Goal: Task Accomplishment & Management: Complete application form

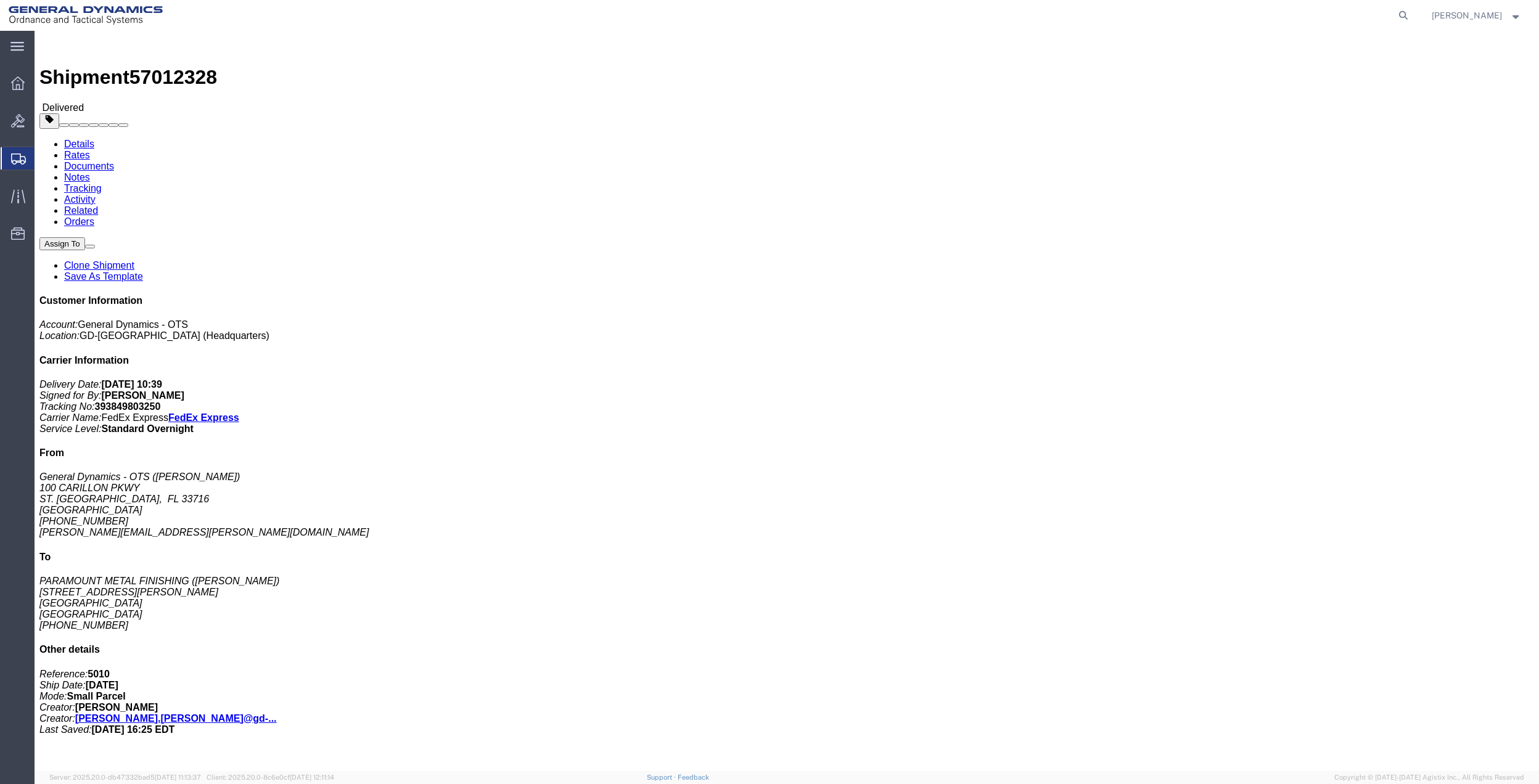
click at [0, 0] on span "Create Shipment" at bounding box center [0, 0] width 0 height 0
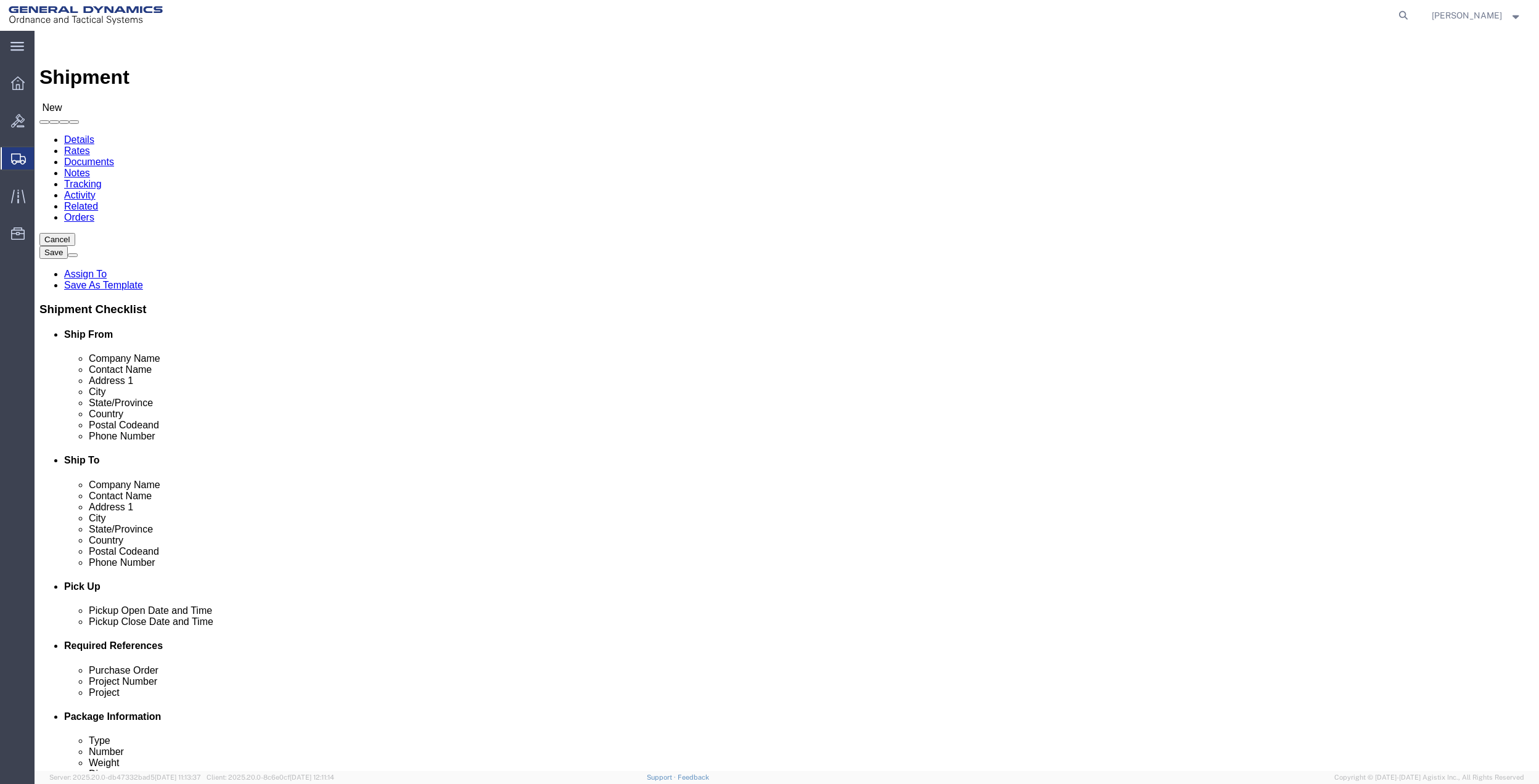
select select
click input "text"
type input "[PERSON_NAME]"
click p "- General Dynamics - OTS - ([PERSON_NAME]) [STREET_ADDRESS] [GEOGRAPHIC_DATA], …"
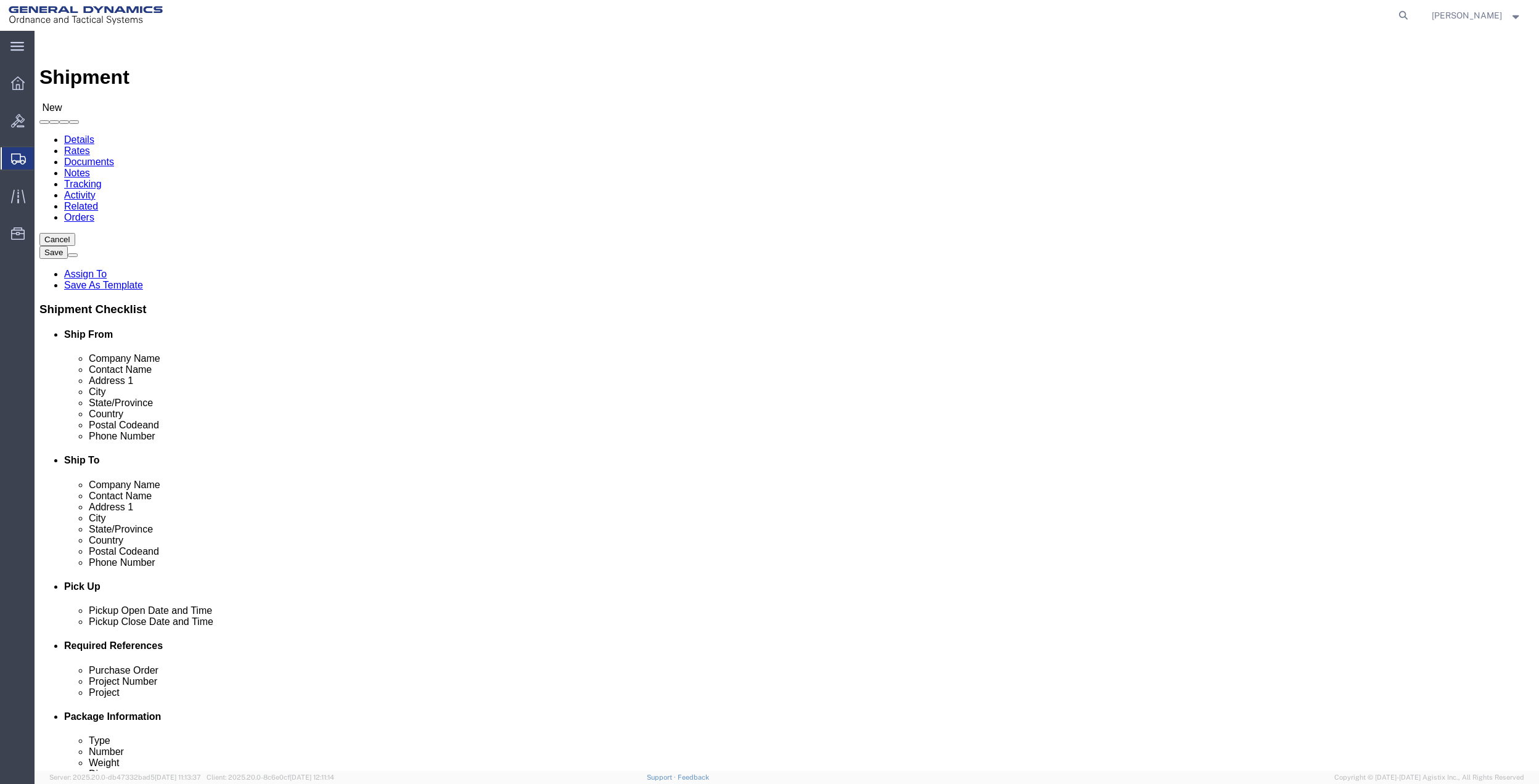
select select "FL"
type input "[PERSON_NAME]"
click input "text"
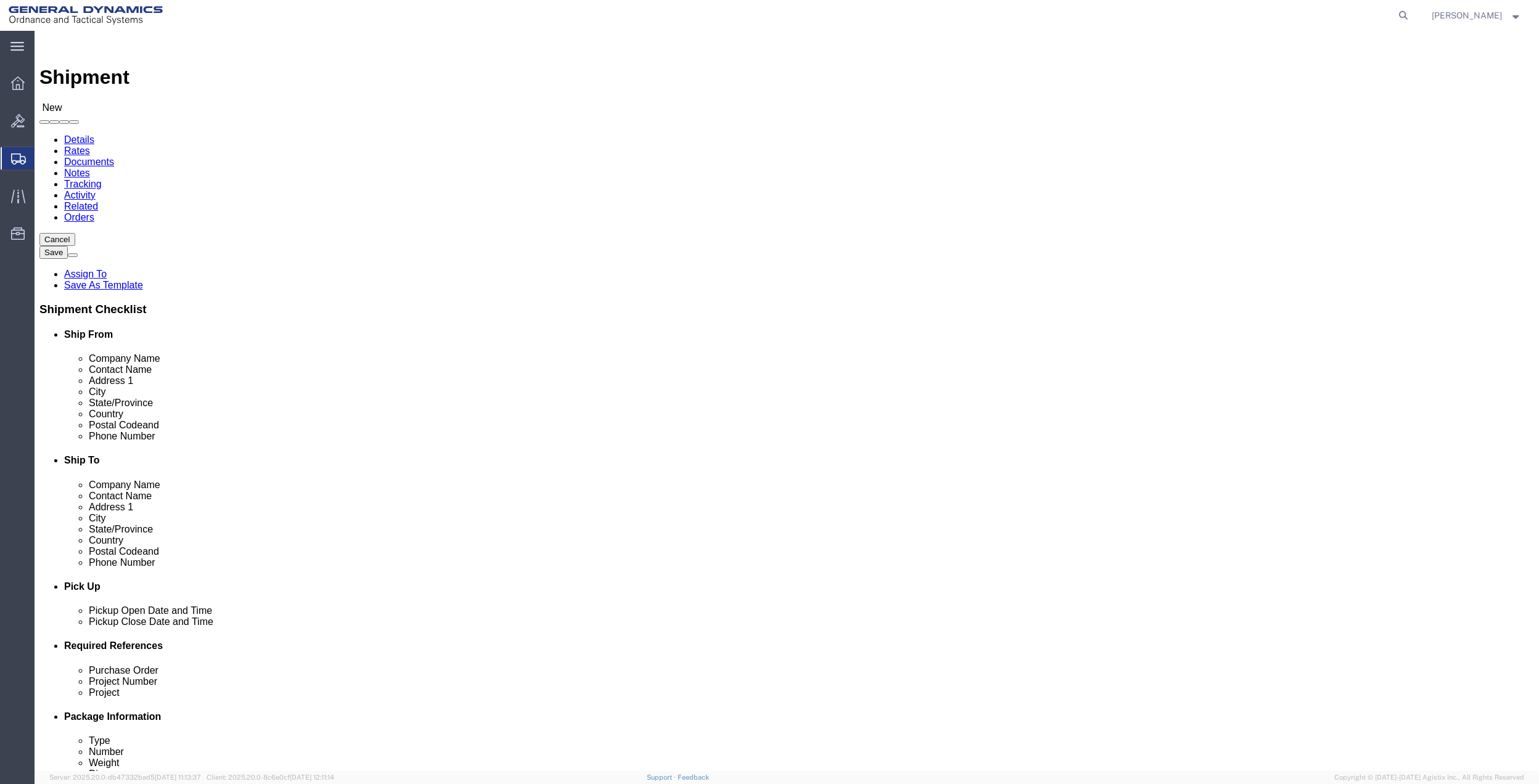
type input "[PERSON_NAME][EMAIL_ADDRESS][PERSON_NAME][DOMAIN_NAME]"
click input "text"
type input "[PERSON_NAME]"
click p "- GD OTS - ([PERSON_NAME]) [STREET_ADDRESS][PERSON_NAME]"
select select "FL"
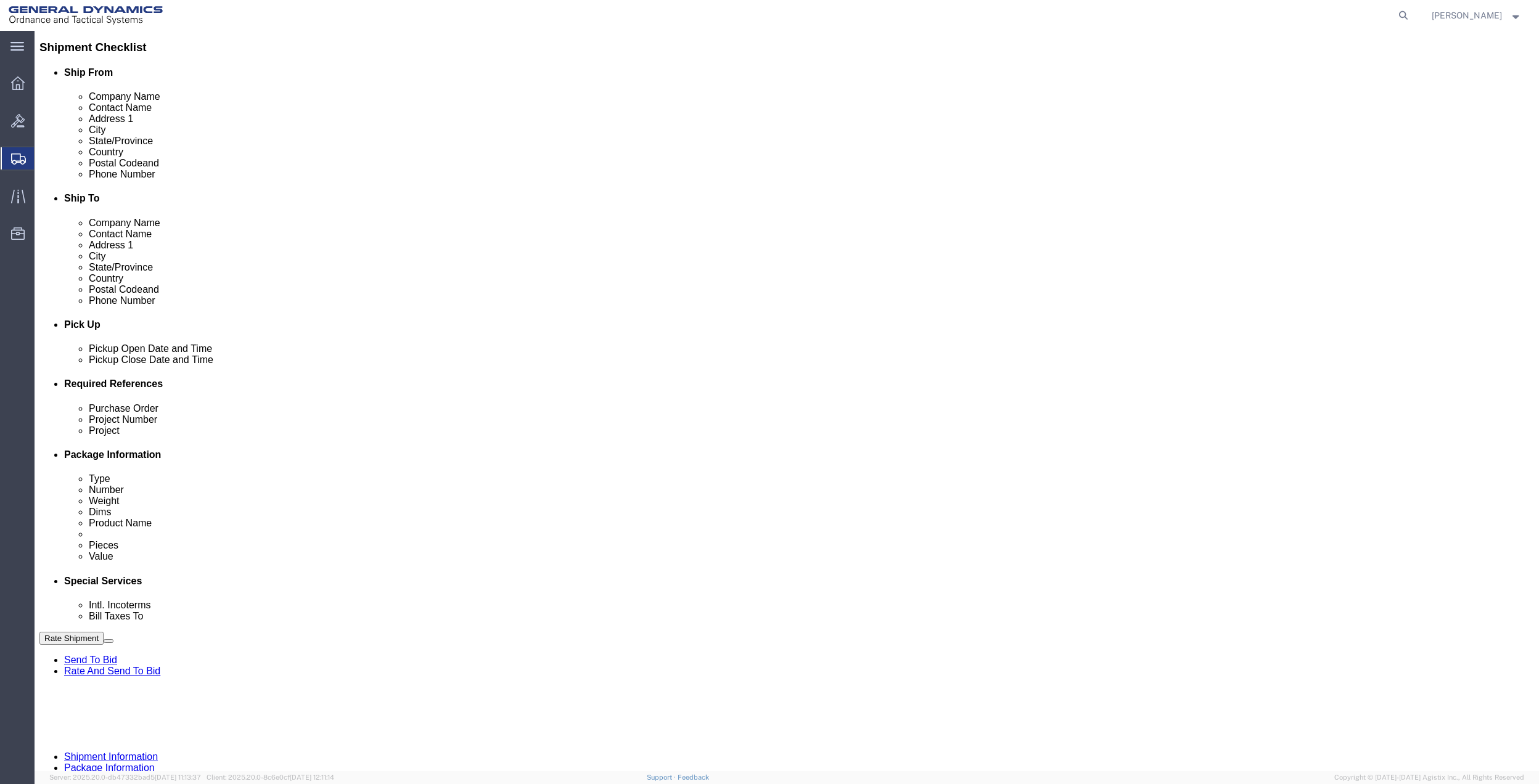
scroll to position [322, 0]
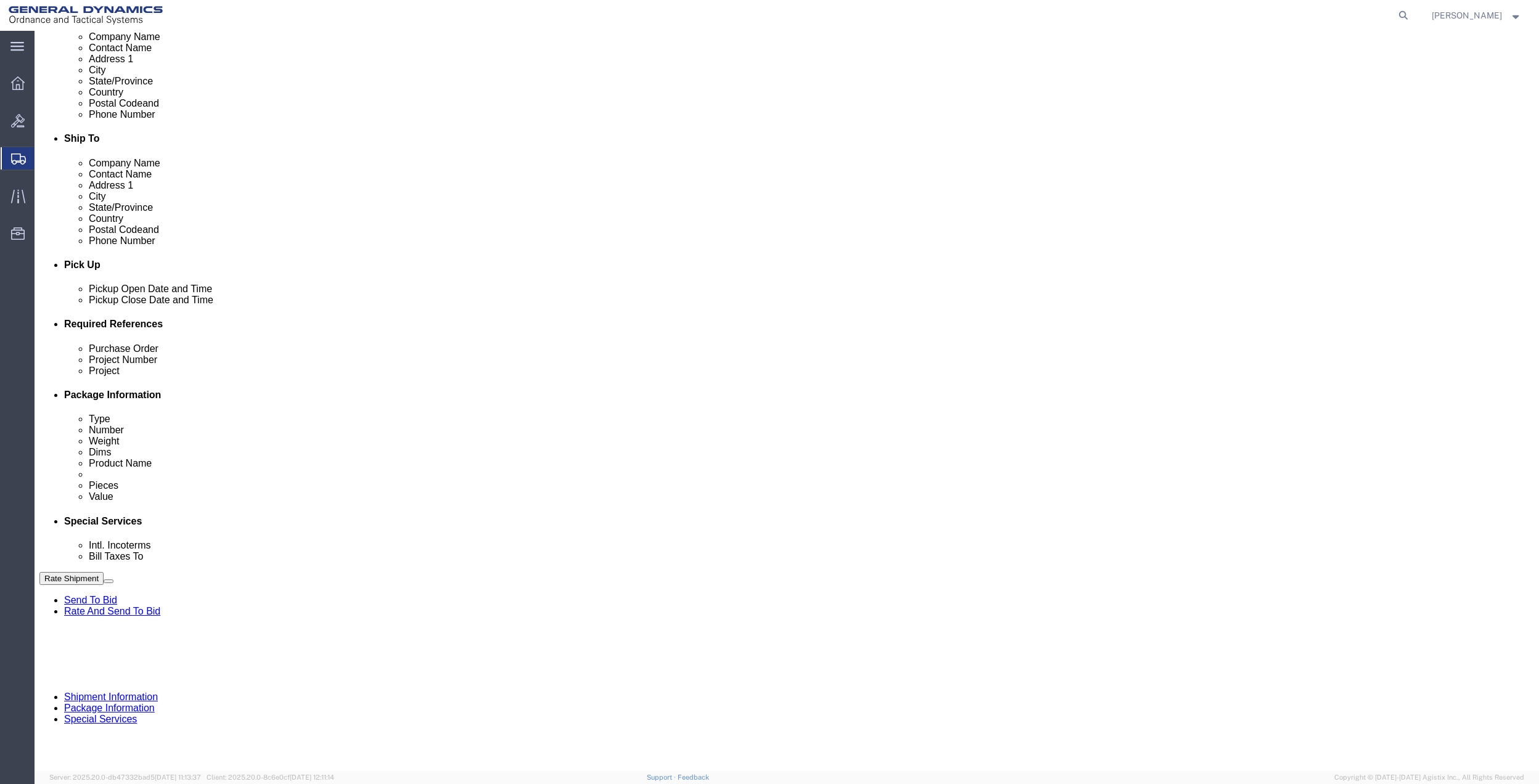
type input "[PERSON_NAME]"
click button "Add reference"
click input "text"
type input "40smp"
click input "text"
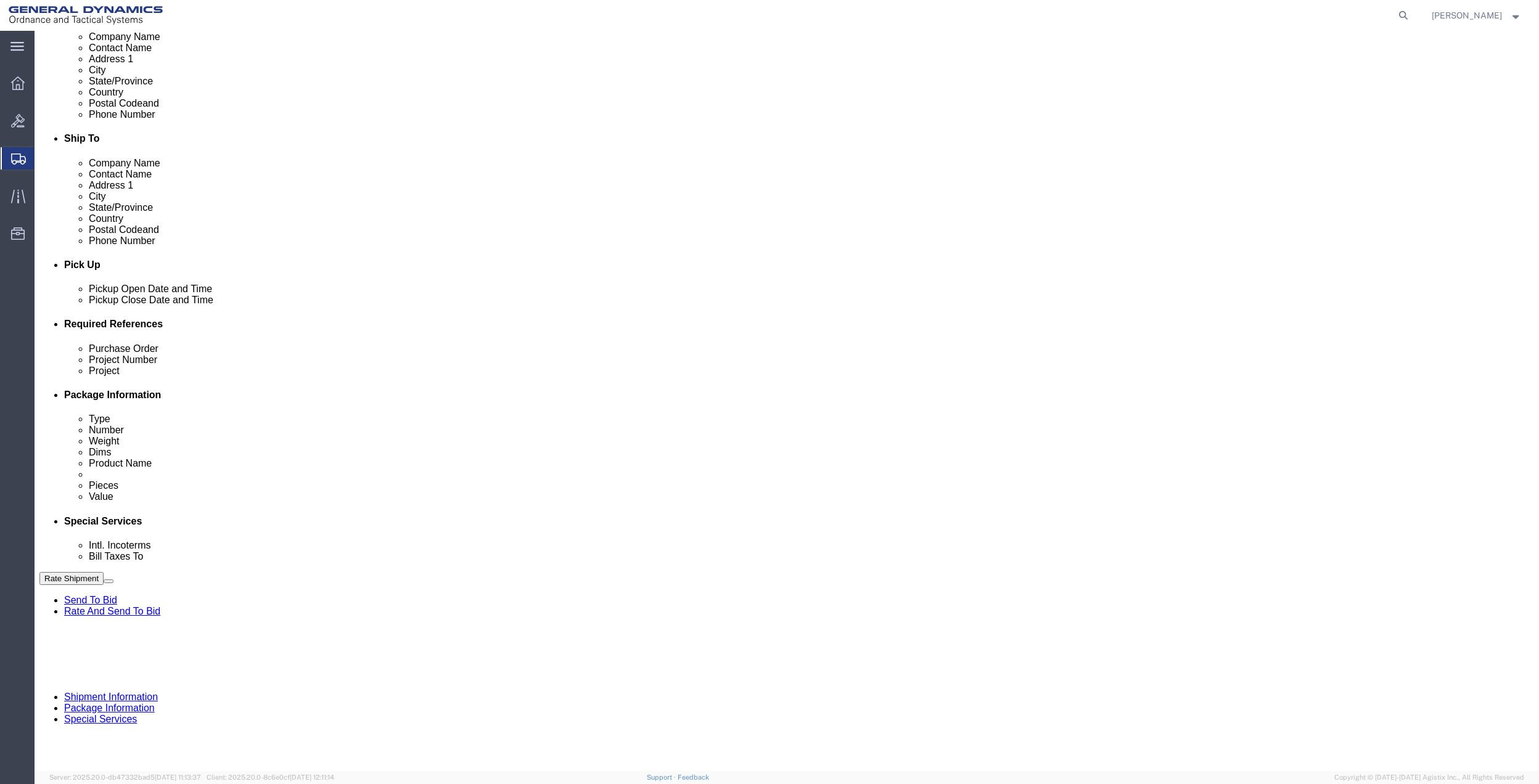
paste input "40smp"
type input "40smp"
click div
click div "Purchase Order"
click input "text"
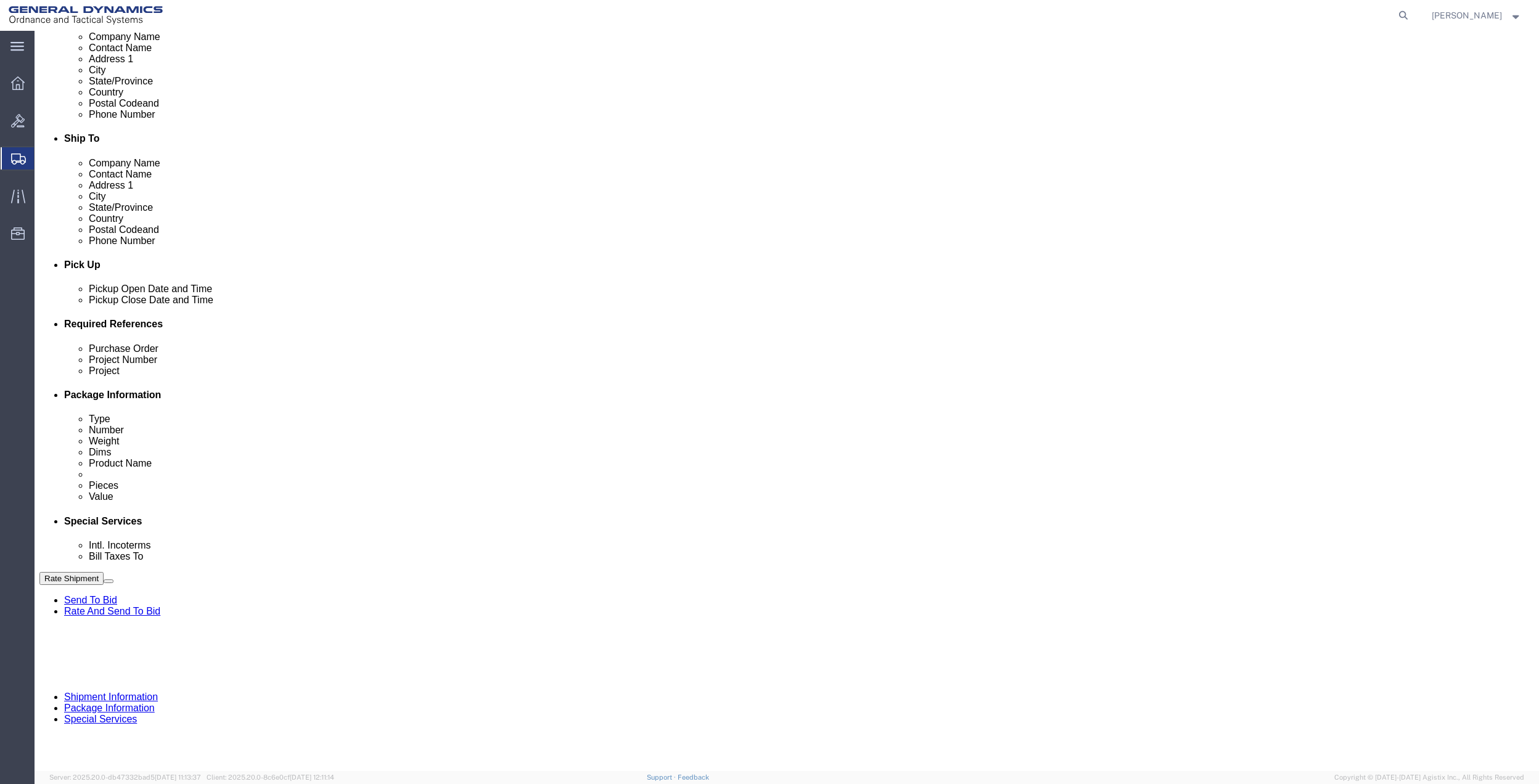
paste input "40smp"
type input "40smp"
drag, startPoint x: 294, startPoint y: 466, endPoint x: 274, endPoint y: 465, distance: 20.0
click input "text"
paste input "40smp"
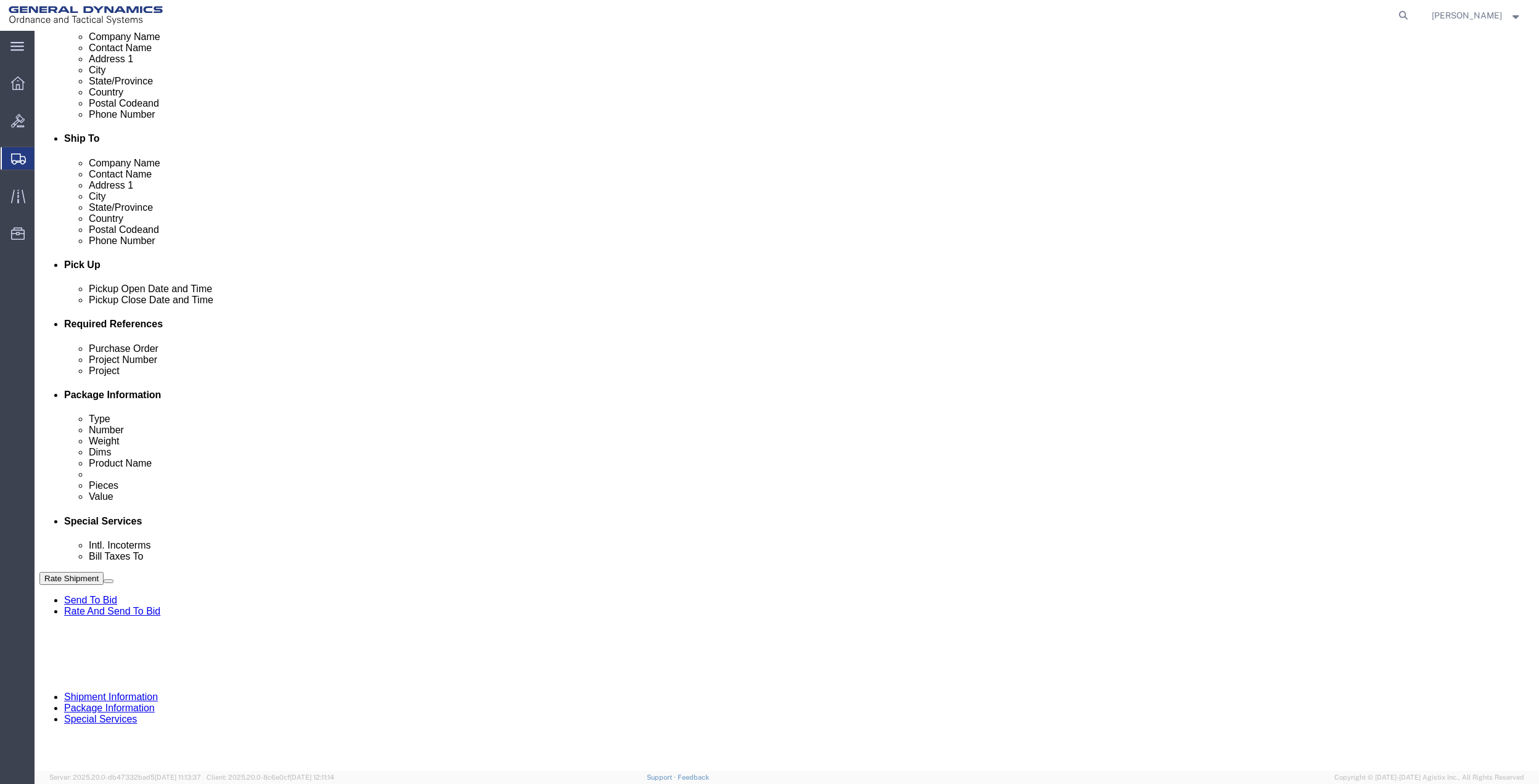
type input "40smp"
click select "Select Account Type Activity ID Airline Appointment Number ASN Batch Request # …"
select select "DEPT"
click select "Select Account Type Activity ID Airline Appointment Number ASN Batch Request # …"
click link "Package Information"
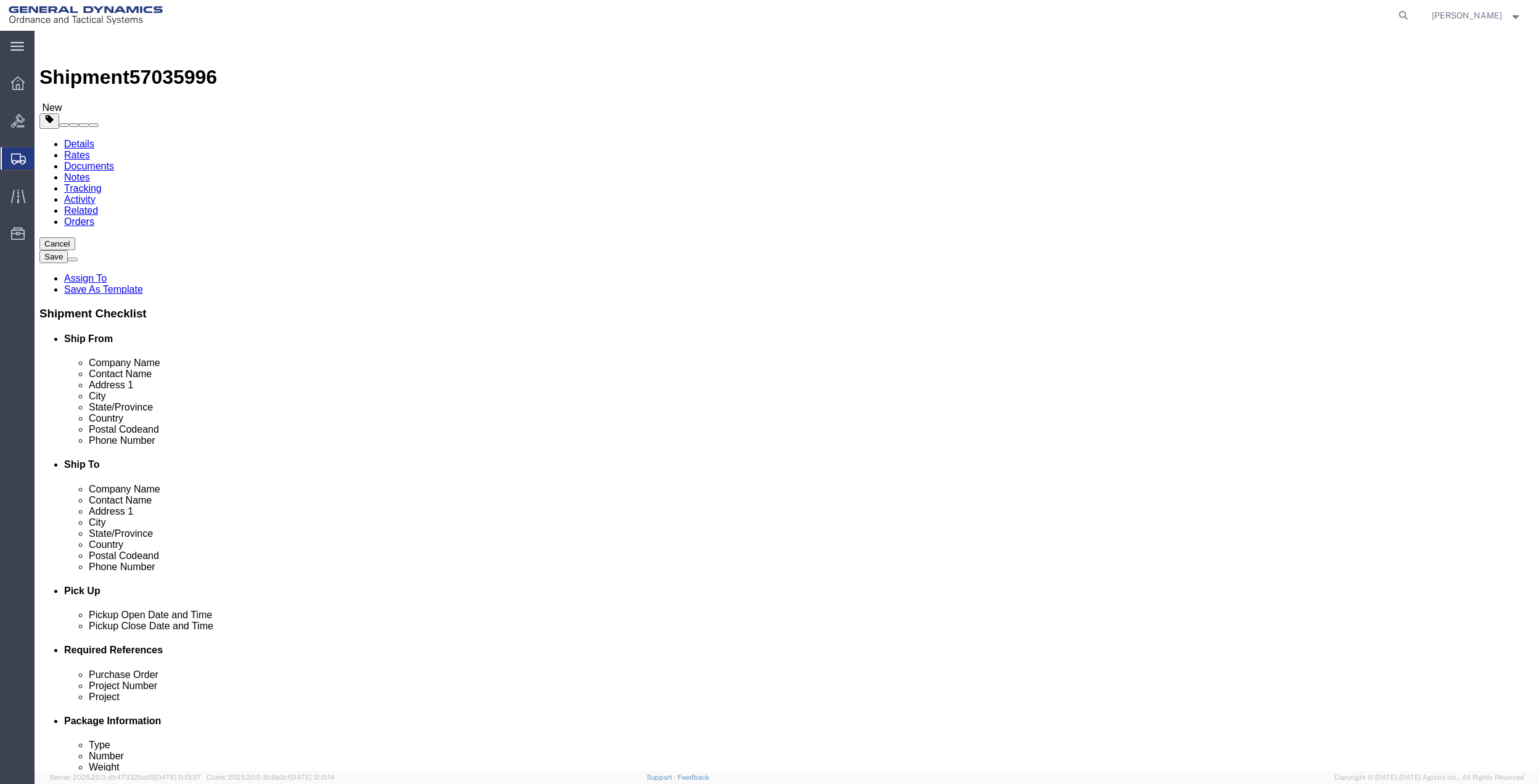
click div "x Package Type Select Bale(s) Basket(s) Bolt(s) Bottle(s) Buckets Bulk Bundle(s…"
click select "Select Bale(s) Basket(s) Bolt(s) Bottle(s) Buckets Bulk Bundle(s) Can(s) Cardbo…"
select select "ENV"
click select "Select Bale(s) Basket(s) Bolt(s) Bottle(s) Buckets Bulk Bundle(s) Can(s) Cardbo…"
type input "9.50"
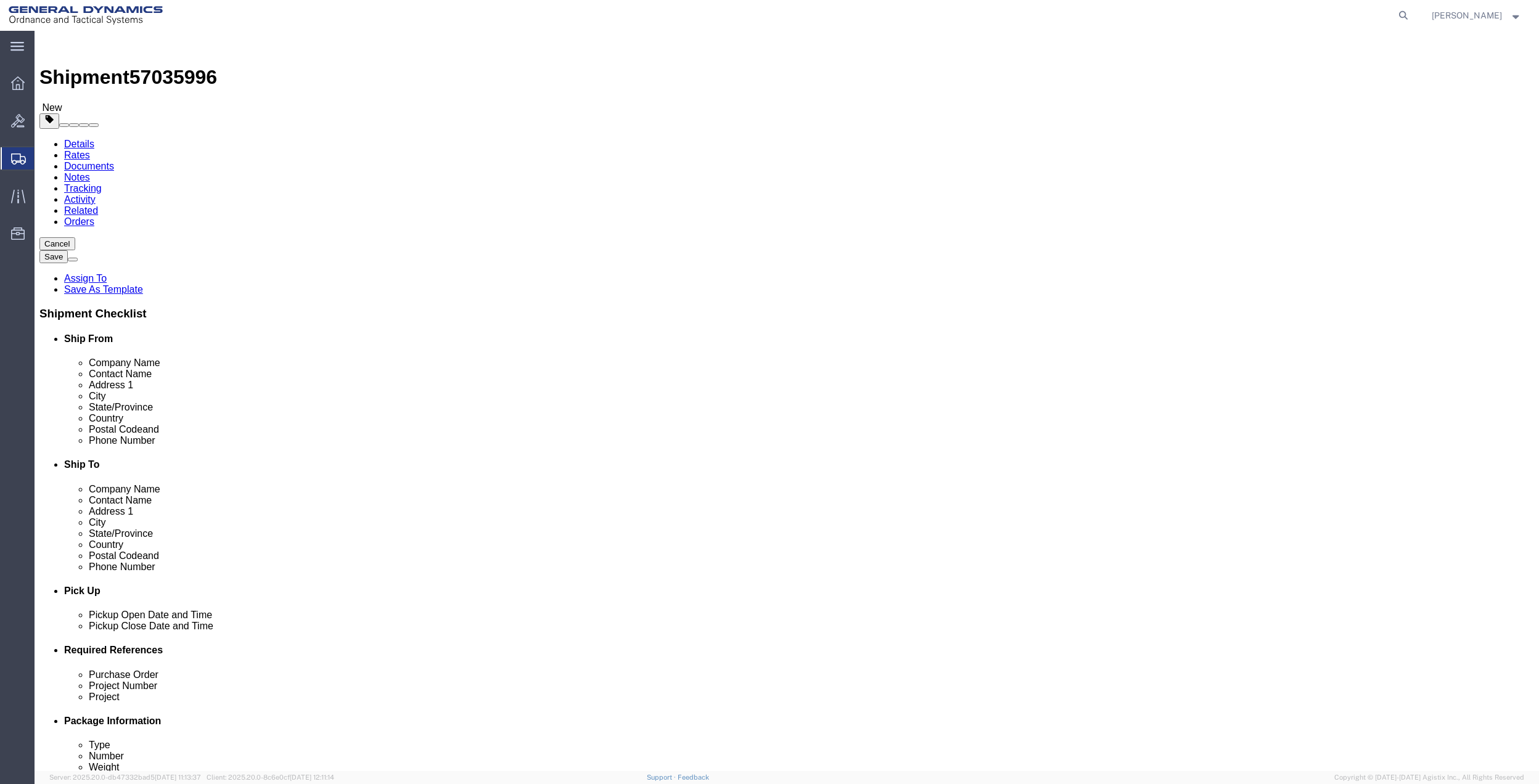
type input "12.50"
type input "0.25"
type input "1"
click link "Add Content"
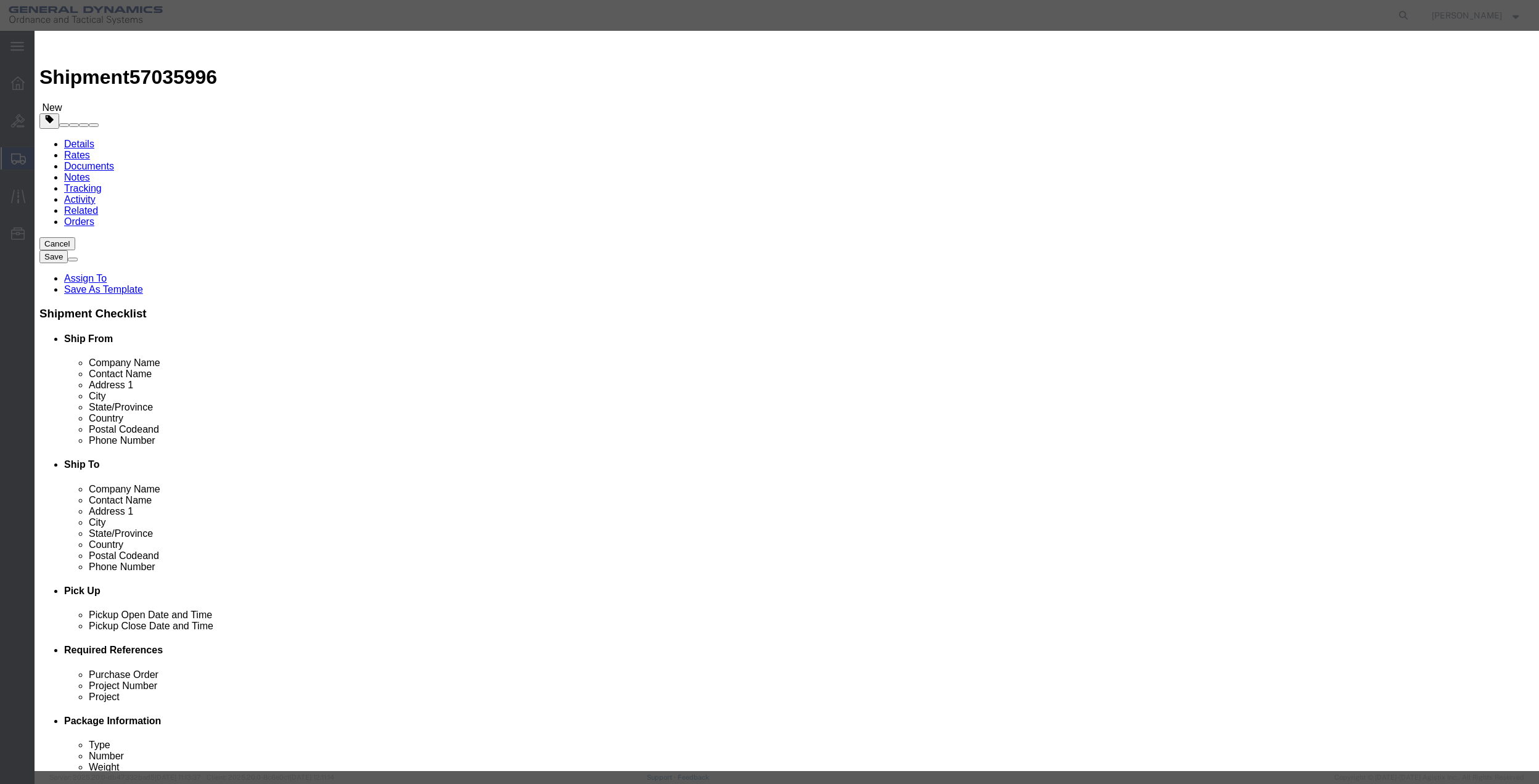
click input "text"
type input "misc"
type input "100"
click input "0"
type input "01"
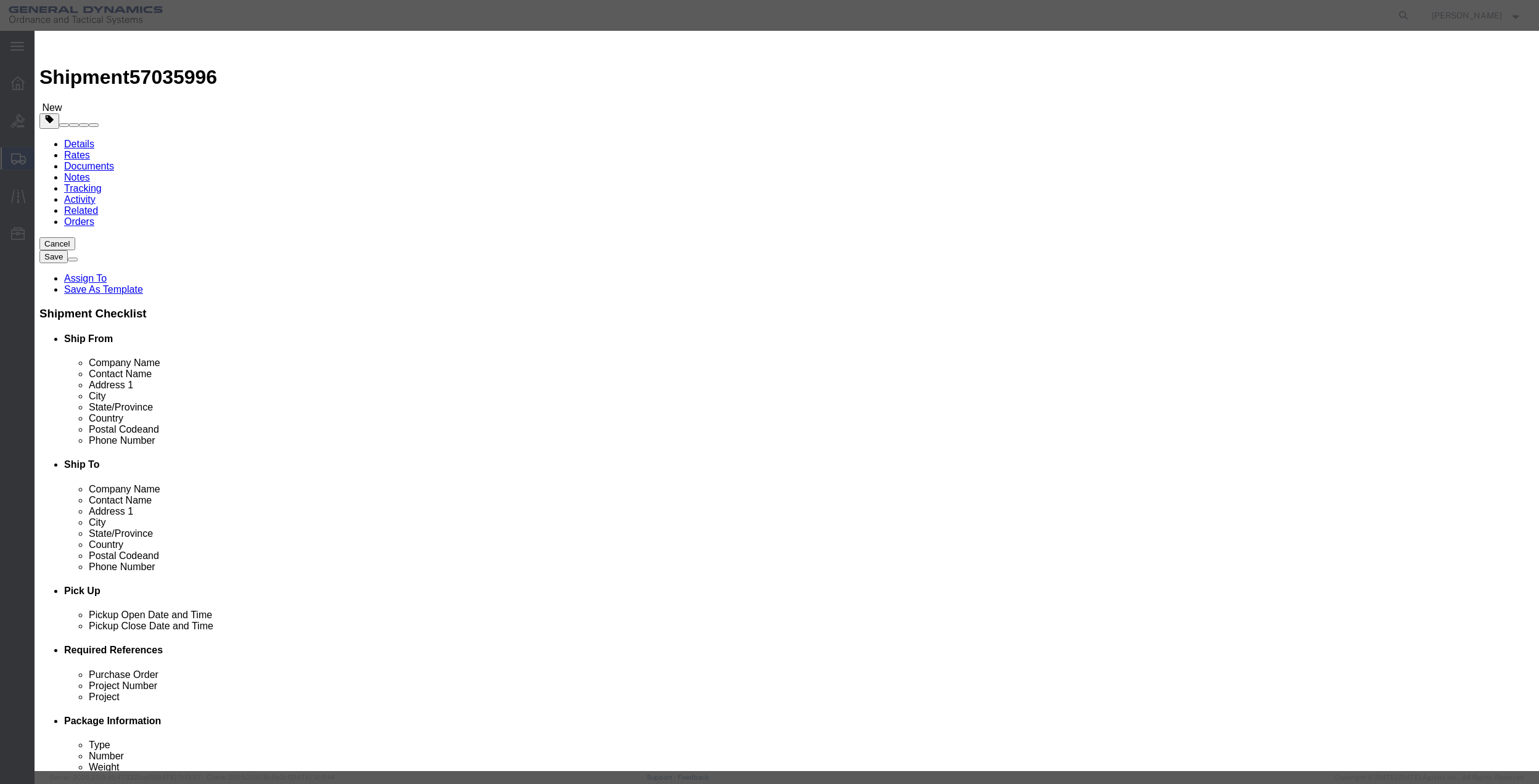
click select "Select 50 55 60 65 70 85 92.5 100 125 175 250 300 400"
select select "70"
click select "Select 50 55 60 65 70 85 92.5 100 125 175 250 300 400"
click button "Save & Close"
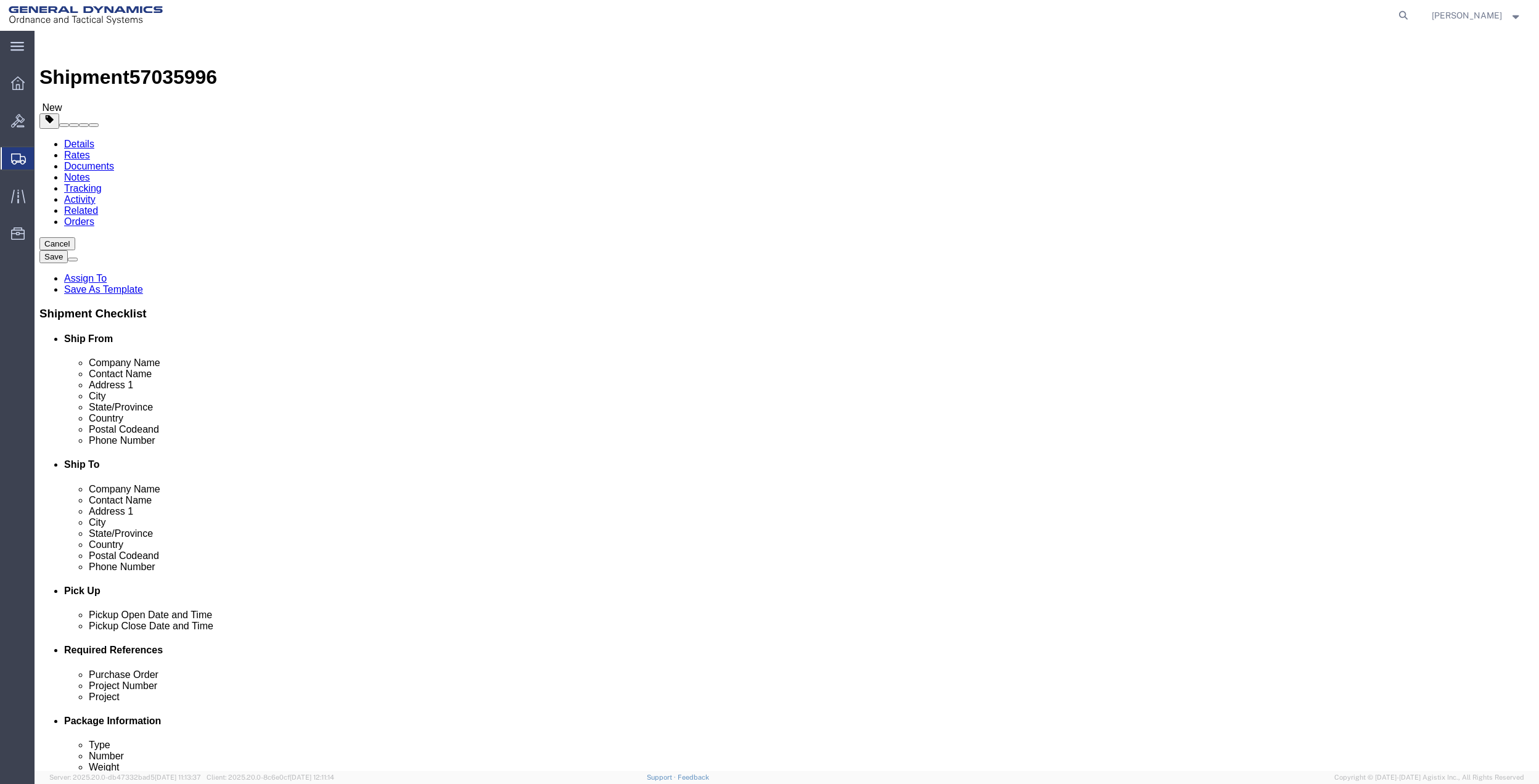
click link "Special Services"
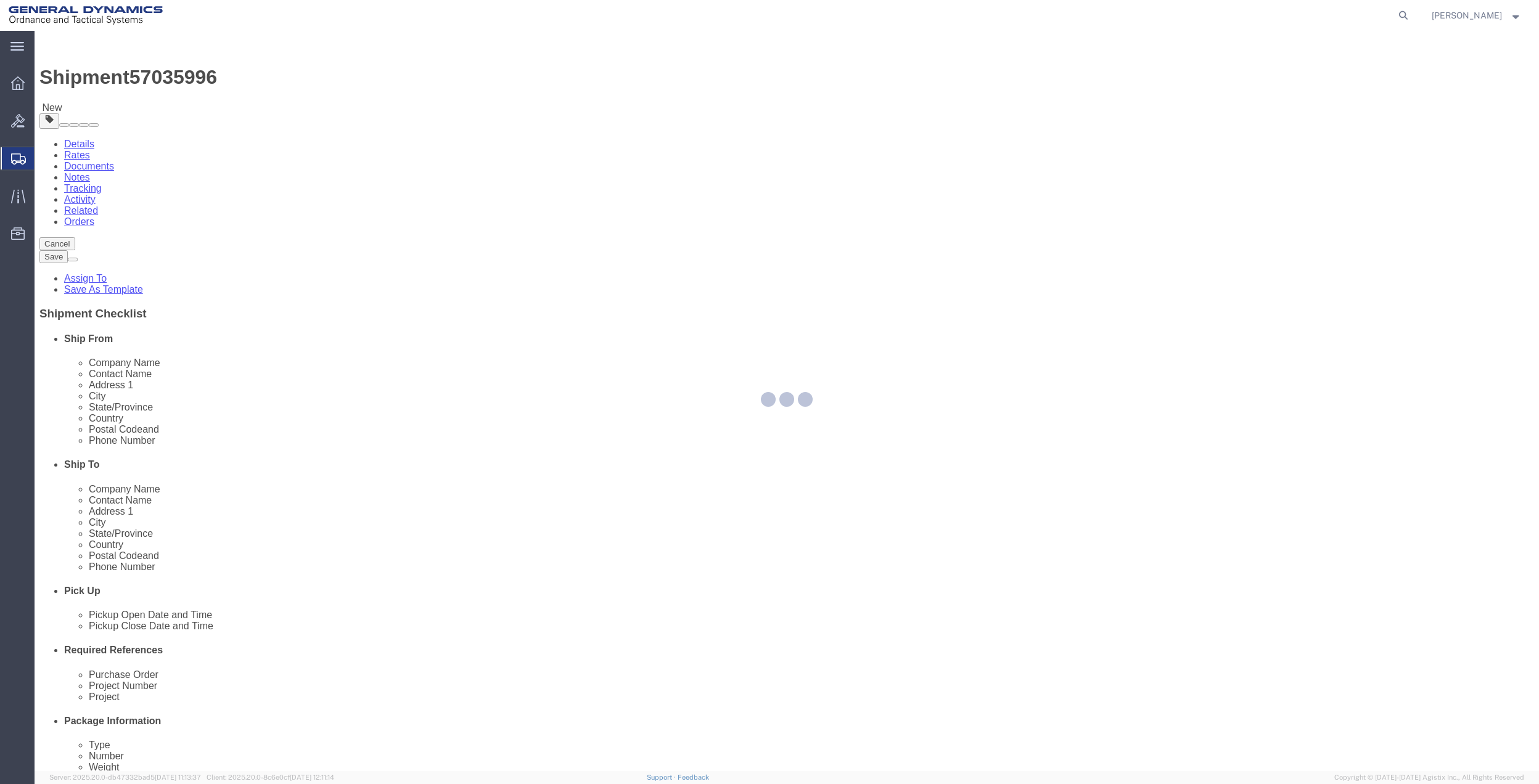
select select
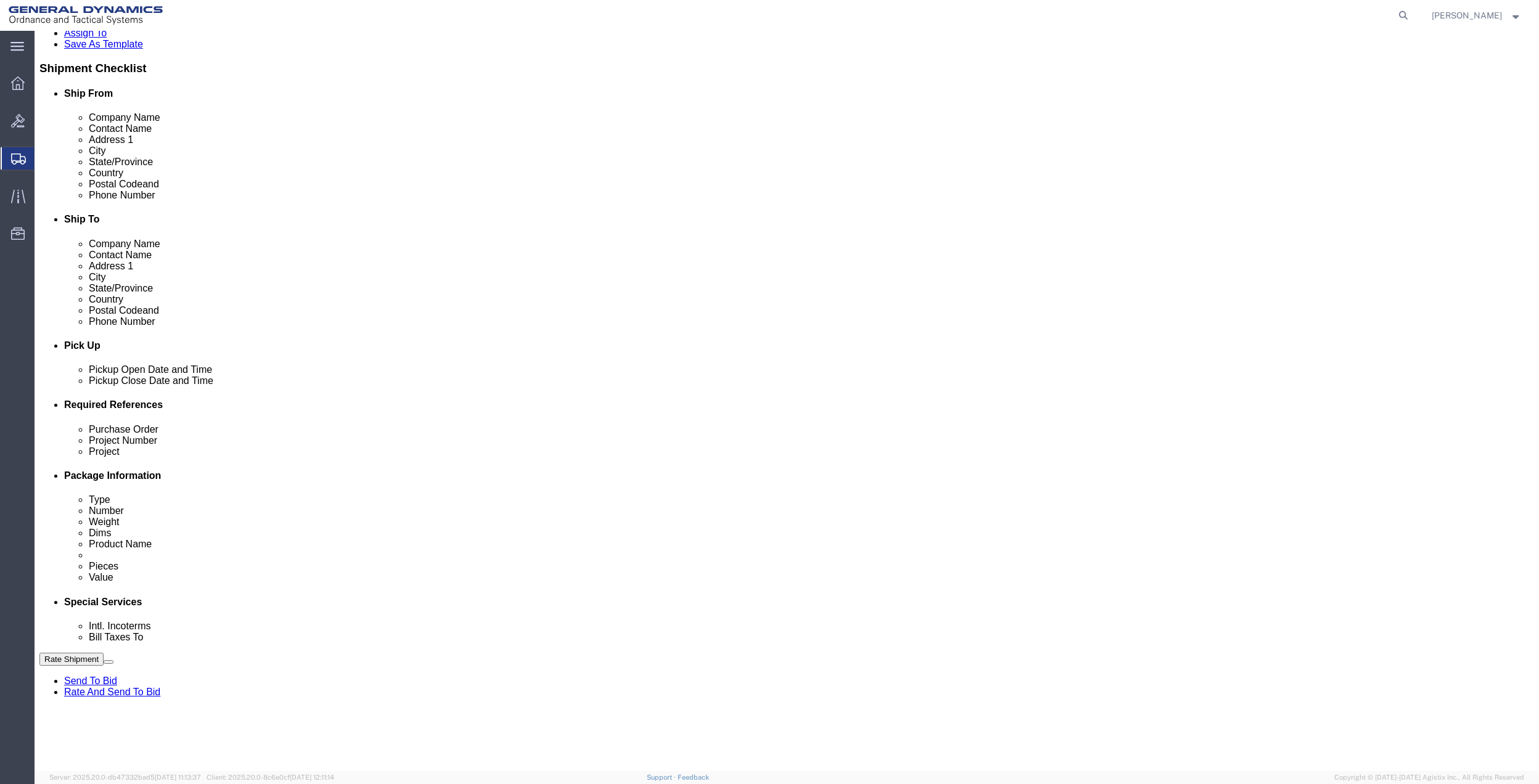
scroll to position [247, 0]
click select "Select Buyer Cost Center Department Operations Number Order Number Sales Person"
drag, startPoint x: 401, startPoint y: 468, endPoint x: 395, endPoint y: 478, distance: 11.7
click select "Select Buyer Cost Center Department Operations Number Order Number Sales Person"
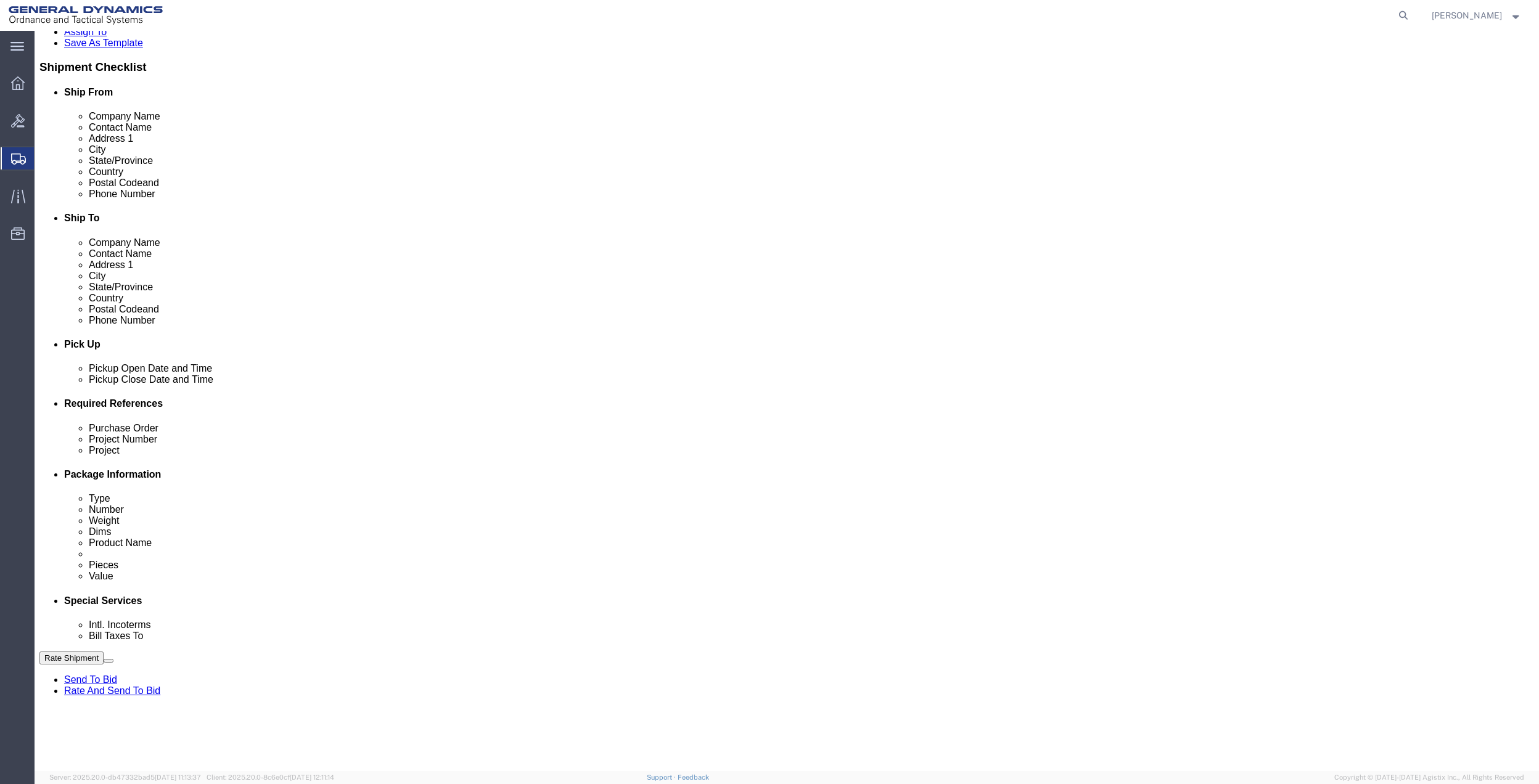
select select "DEPARTMENT"
click select "Select Buyer Cost Center Department Operations Number Order Number Sales Person"
click select "Select [GEOGRAPHIC_DATA] [GEOGRAPHIC_DATA] [GEOGRAPHIC_DATA] [GEOGRAPHIC_DATA] …"
select select "1763983"
click select "Select [GEOGRAPHIC_DATA] [GEOGRAPHIC_DATA] [GEOGRAPHIC_DATA] [GEOGRAPHIC_DATA] …"
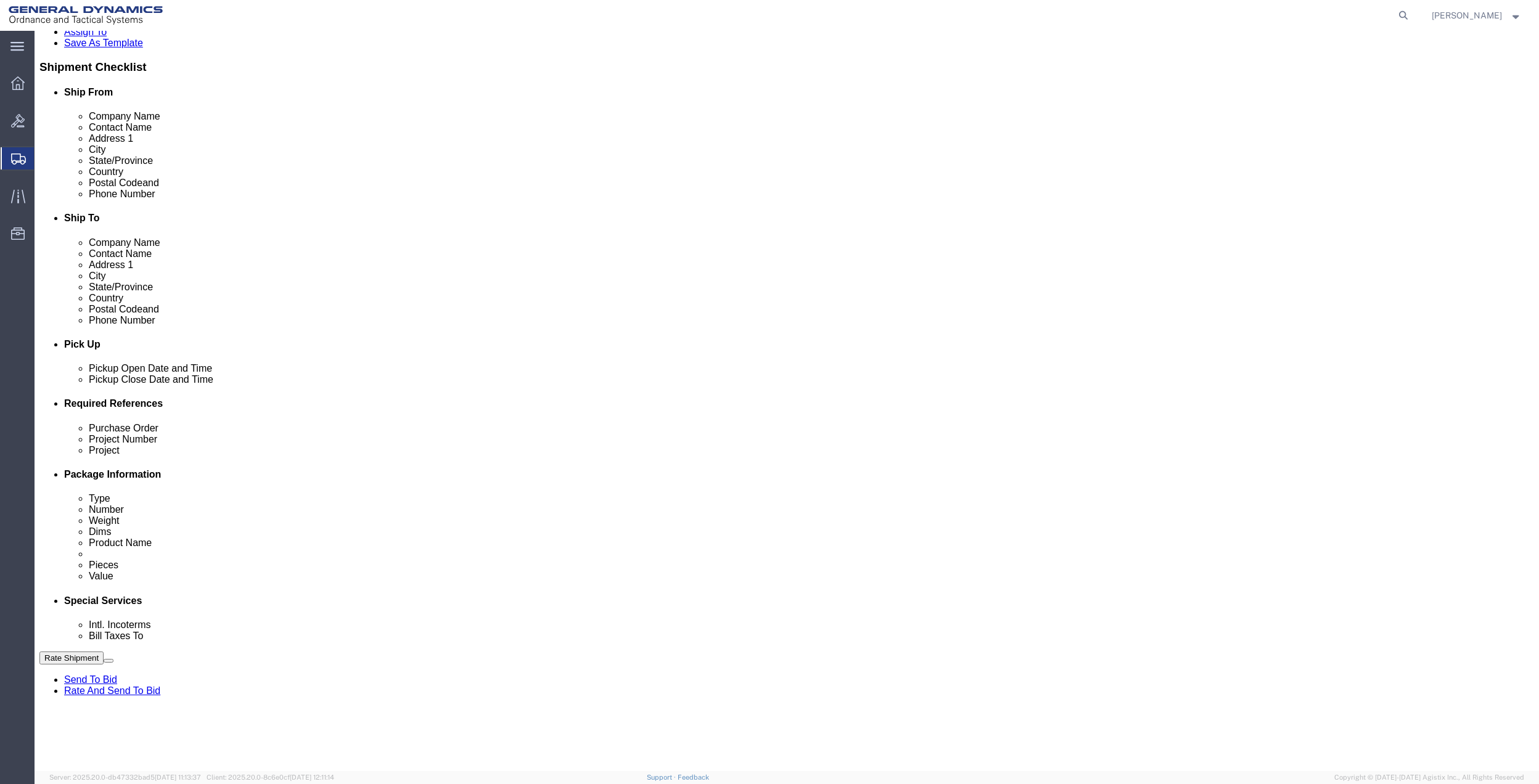
click select "Select 10AFM 10GAG 10GAH 10GFL 10GFO 10GIE 10GIS 30MABS St [PERSON_NAME] Program"
select select "214681"
click select "Select 10AFM 10GAG 10GAH 10GFL 10GFO 10GIE 10GIS 30MABS St [PERSON_NAME] Program"
click input "General Dynamics OTS % Data2Logistics"
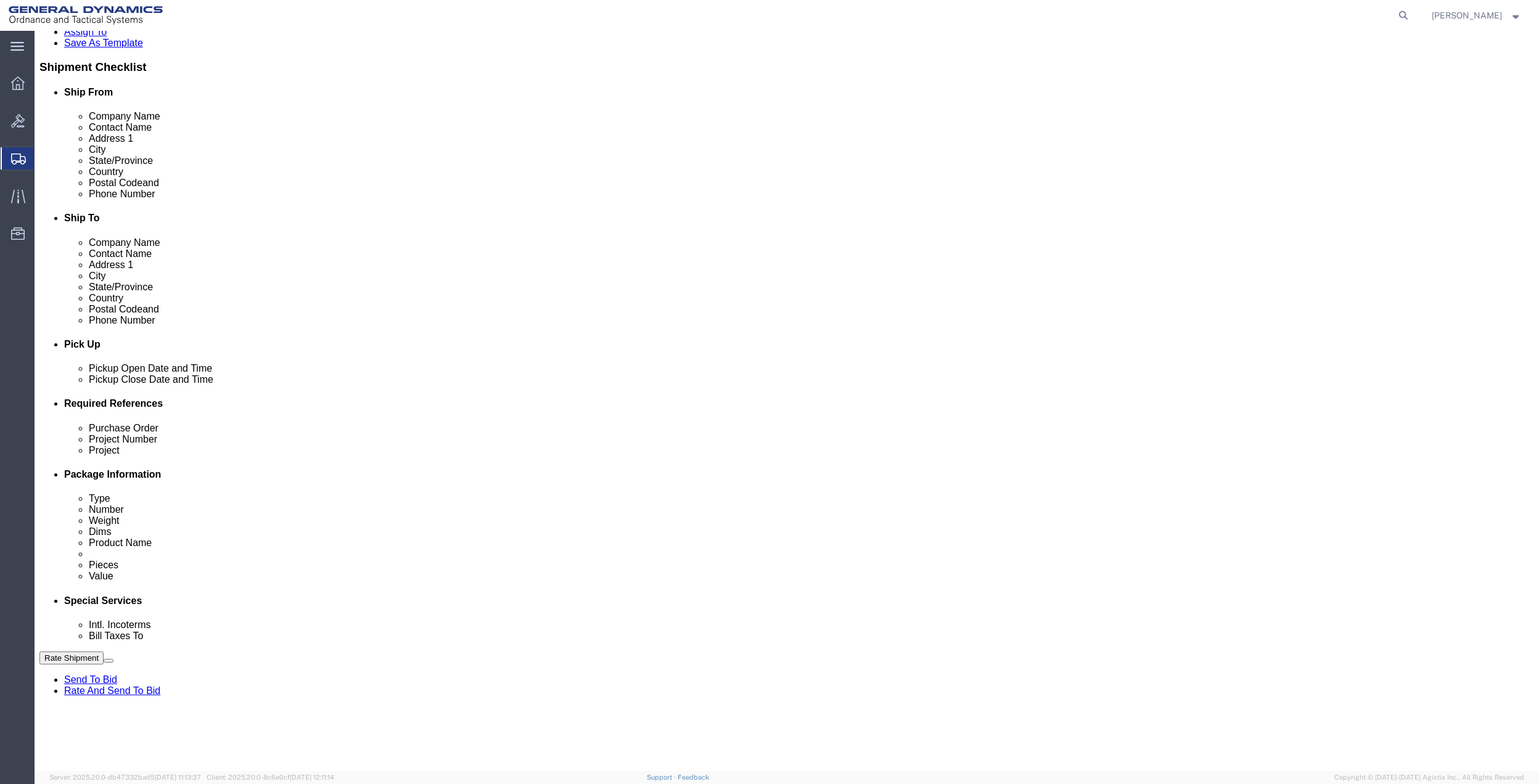
click input "General Dynamics OTS % Data2Logistics"
click p "- GEDOTS %DATA 2 LOGISTICS - (GEDOTS %DATA 2 LOGISTICS) [GEOGRAPHIC_DATA][PERSO…"
type input "GEDOTS %DATA 2 LOGISTICS"
type input "PO BOX 61050"
type input "GEDOTS %DATA 2 LOGISTICS"
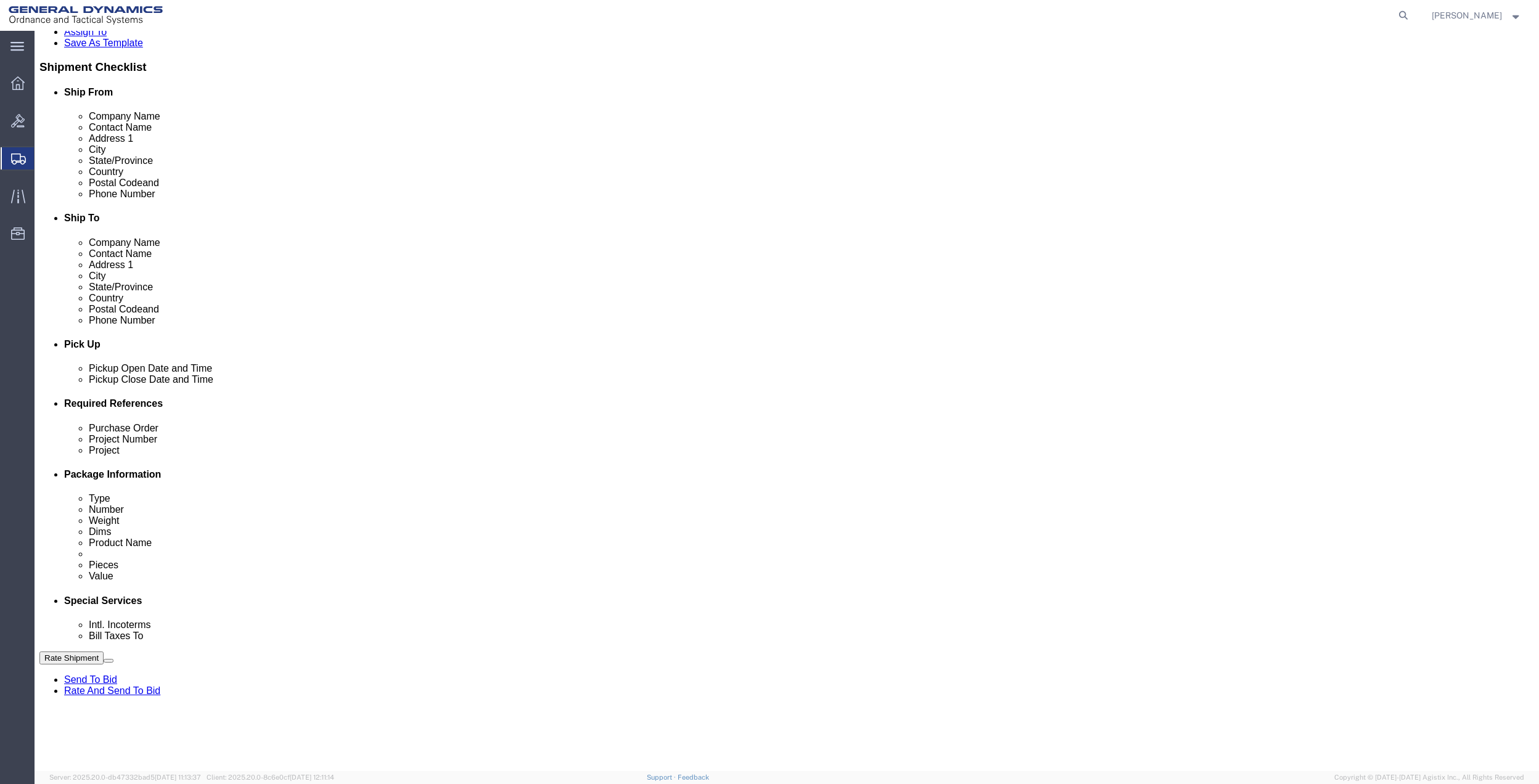
type input "FORT [PERSON_NAME]"
type input "33906"
select select "FL"
type input "GEDOTS %DATA 2 LOGISTICS"
click button "Rate Shipment"
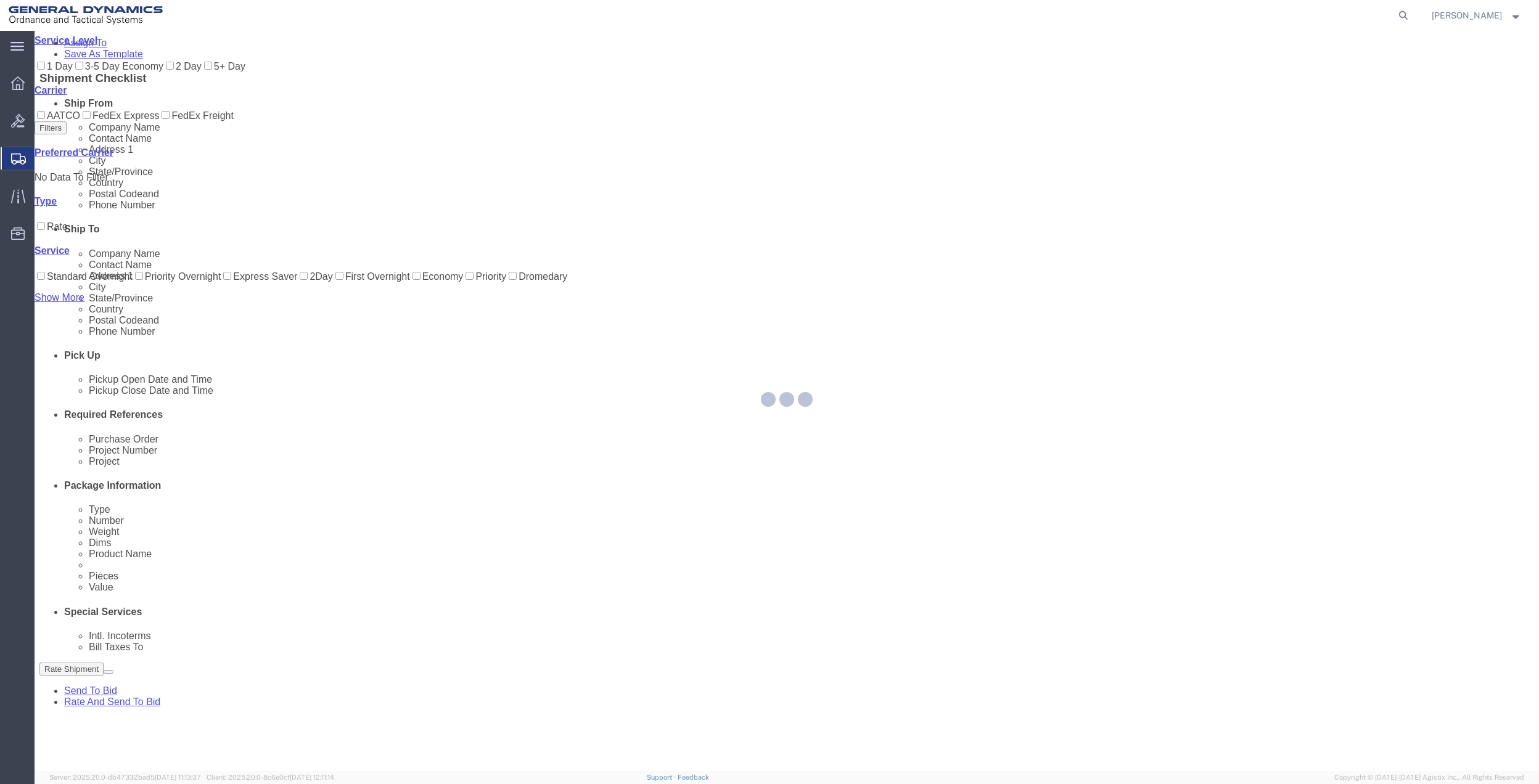
scroll to position [0, 0]
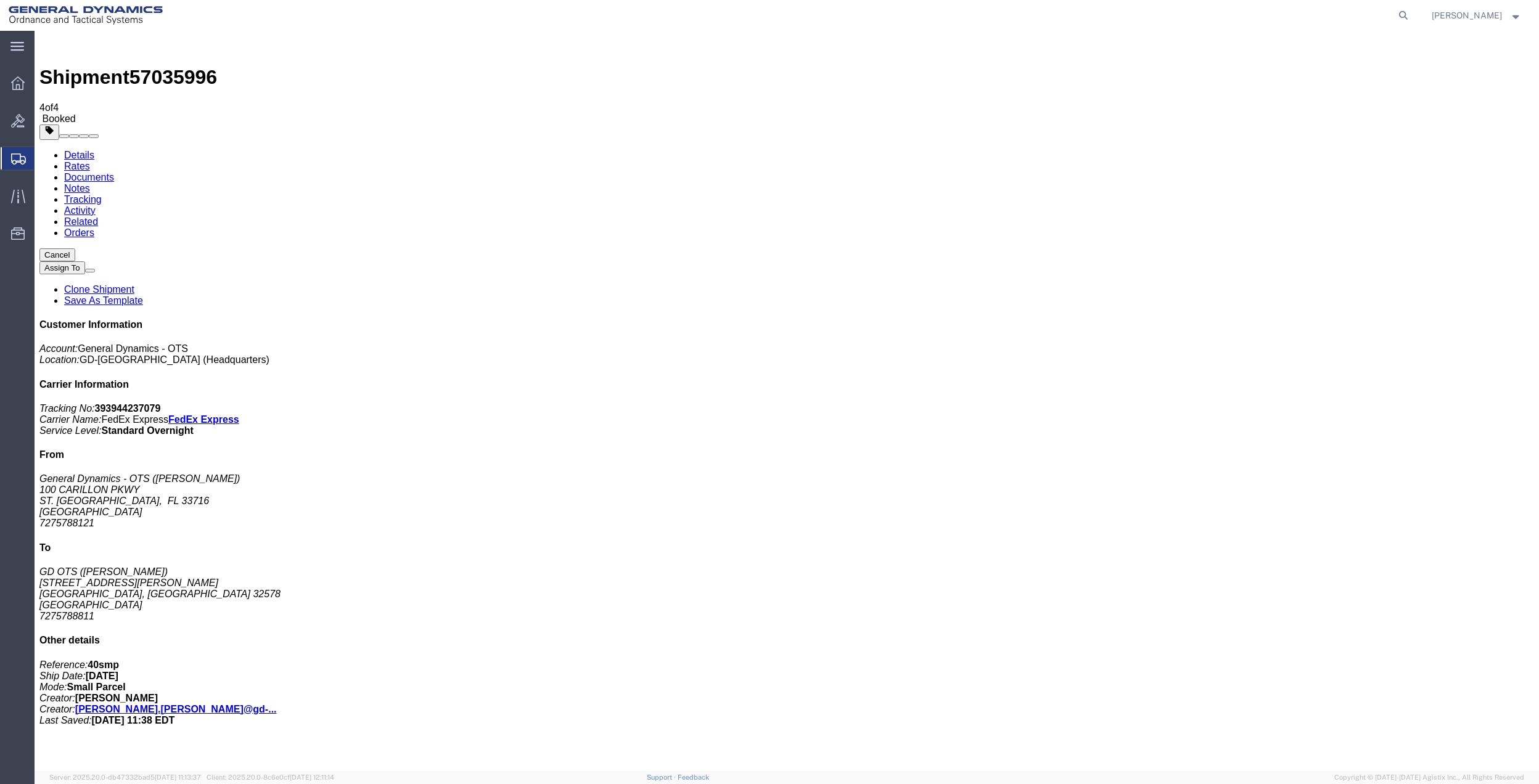
drag, startPoint x: 151, startPoint y: 242, endPoint x: 878, endPoint y: 235, distance: 727.0
